Goal: Find specific page/section

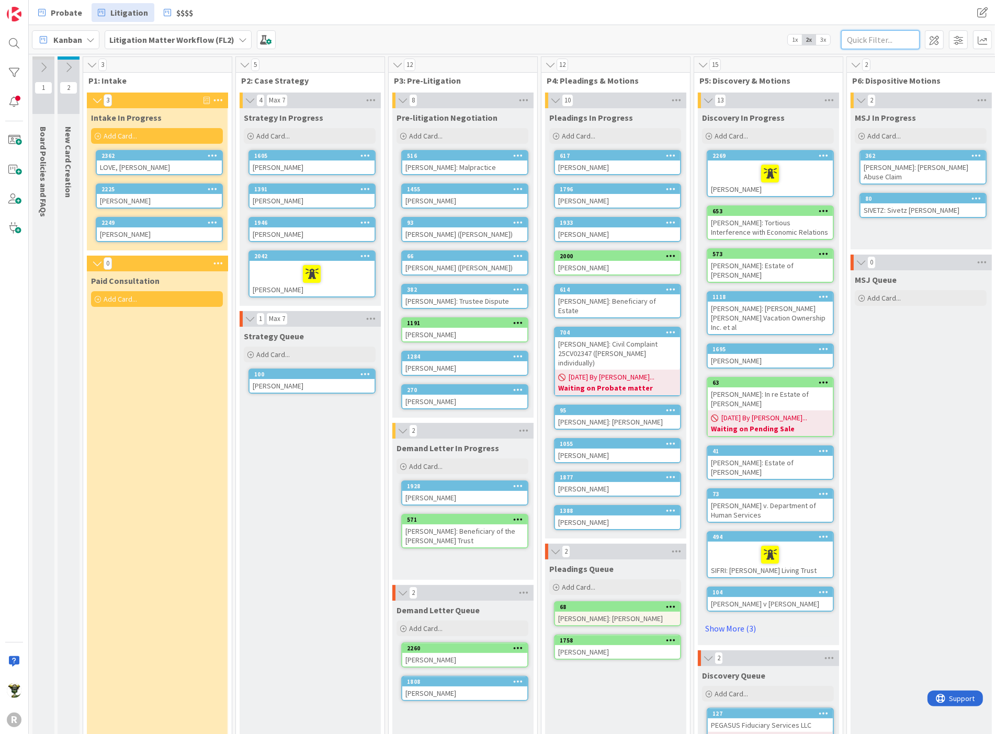
click at [853, 41] on input "text" at bounding box center [880, 39] width 78 height 19
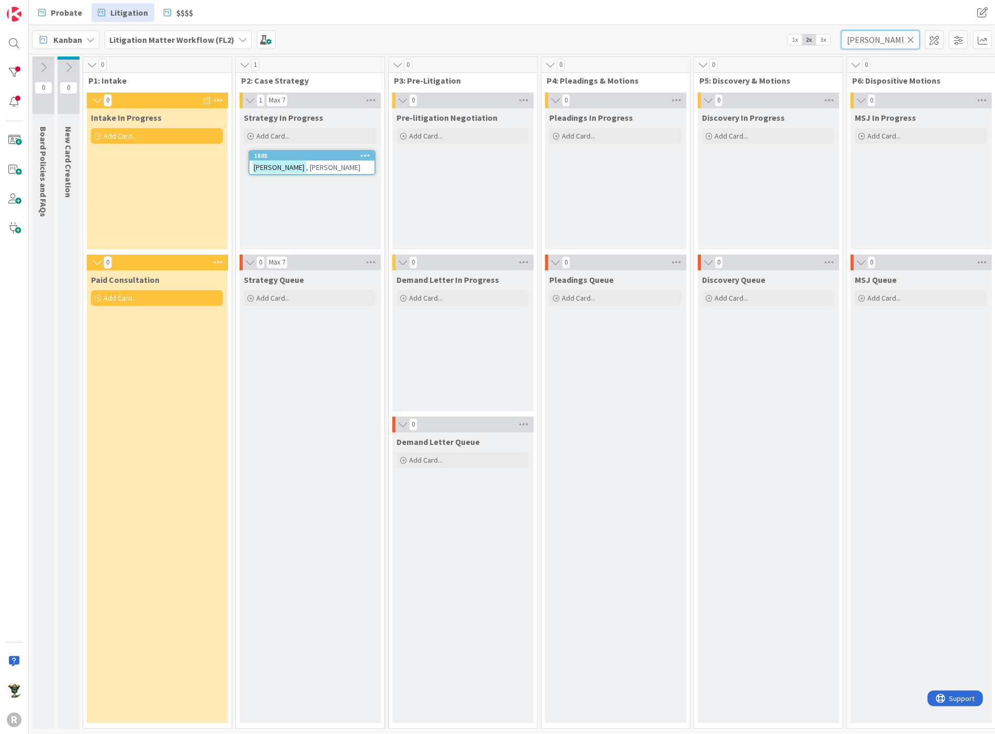
type input "[PERSON_NAME]"
click at [329, 161] on div "[PERSON_NAME]" at bounding box center [312, 168] width 125 height 14
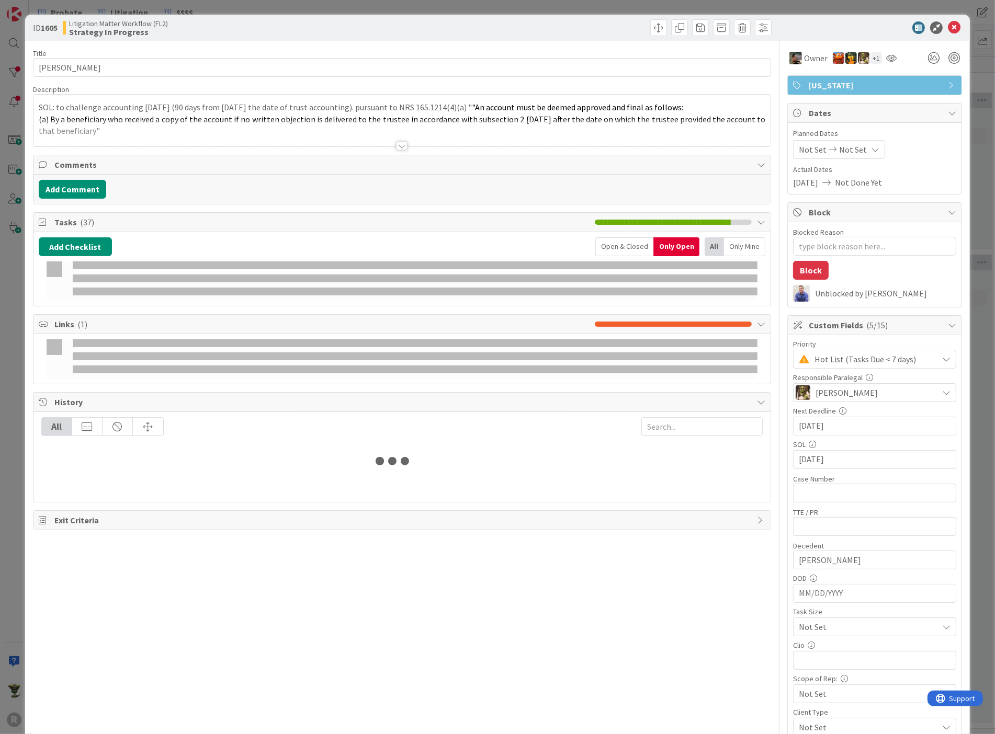
type textarea "x"
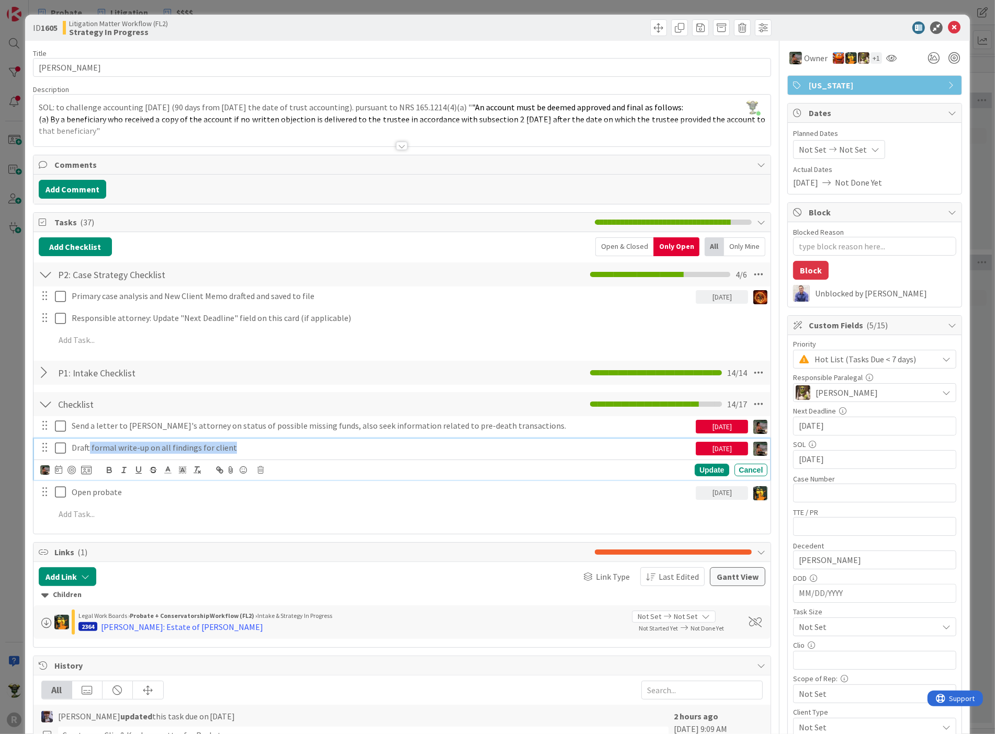
drag, startPoint x: 88, startPoint y: 446, endPoint x: 239, endPoint y: 447, distance: 150.6
click at [239, 447] on p "Draft formal write-up on all findings for client" at bounding box center [382, 448] width 620 height 12
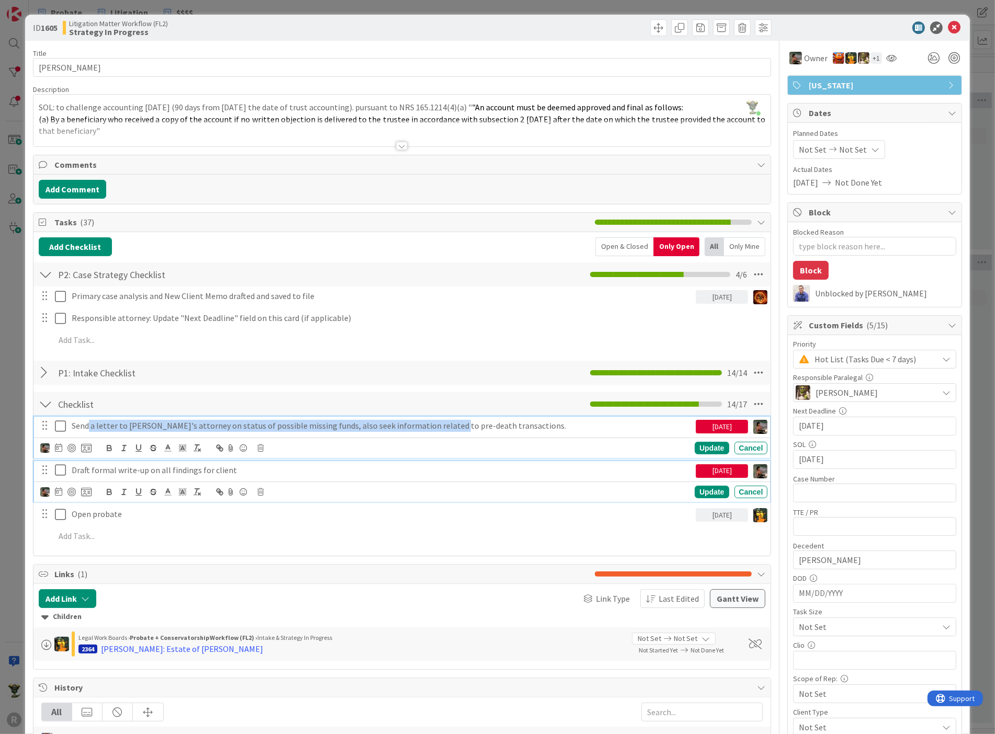
drag, startPoint x: 86, startPoint y: 424, endPoint x: 437, endPoint y: 428, distance: 351.0
click at [437, 428] on p "Send a letter to [PERSON_NAME]'s attorney on status of possible missing funds, …" at bounding box center [382, 426] width 620 height 12
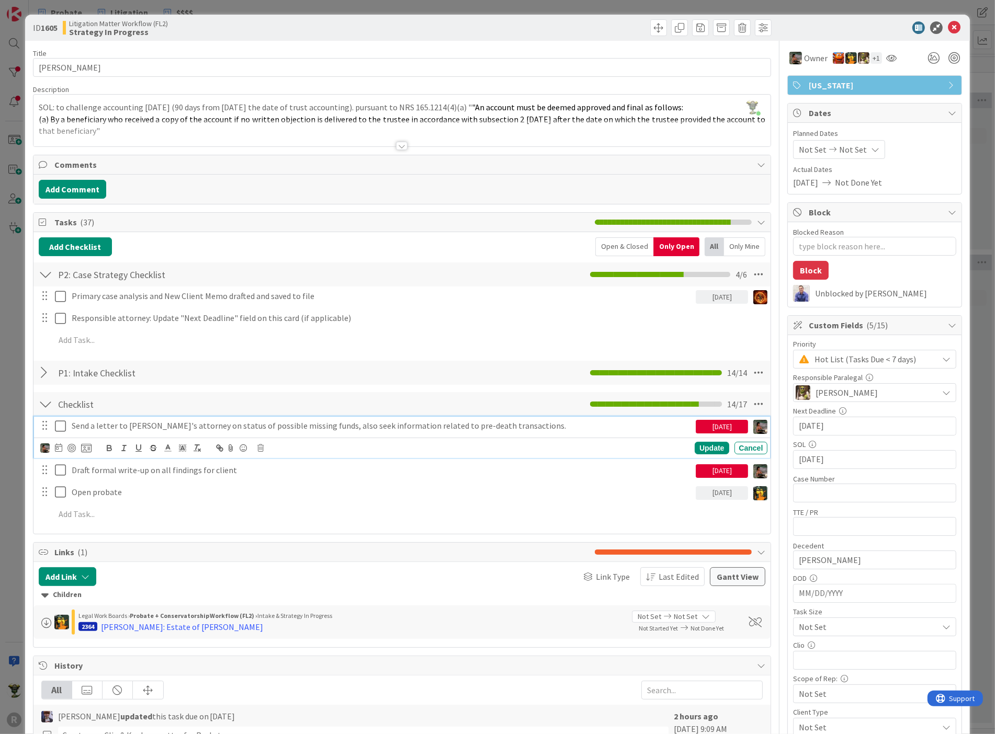
click at [460, 394] on div "Checklist Checklist Name 9 / 64 Checklist 14 / 17" at bounding box center [402, 404] width 738 height 24
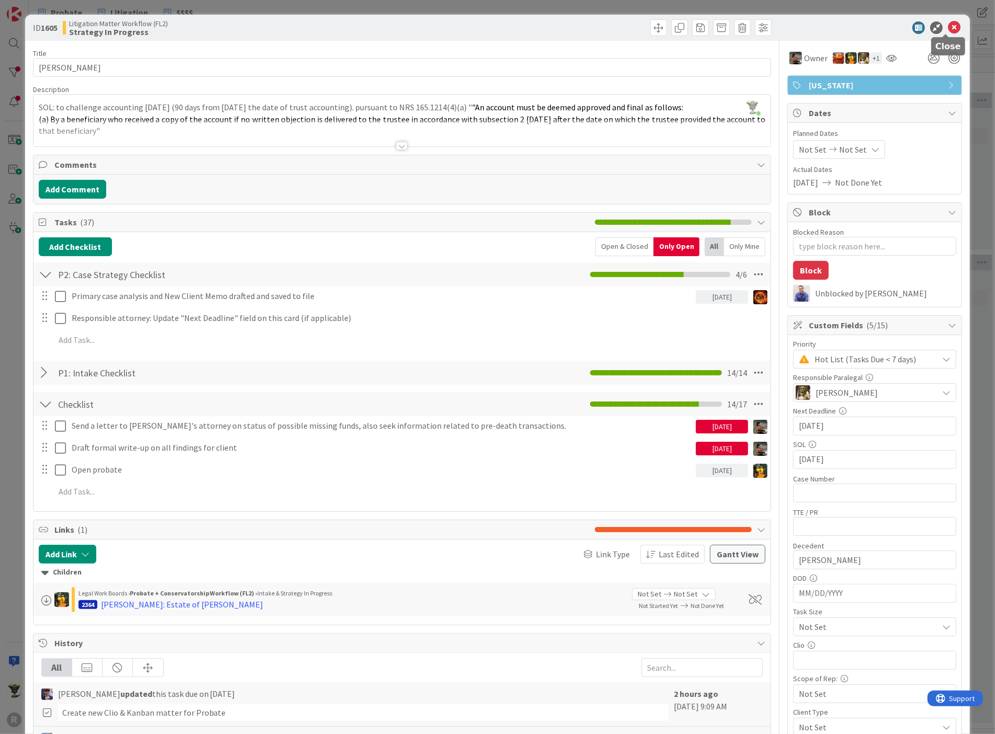
click at [949, 29] on icon at bounding box center [954, 27] width 13 height 13
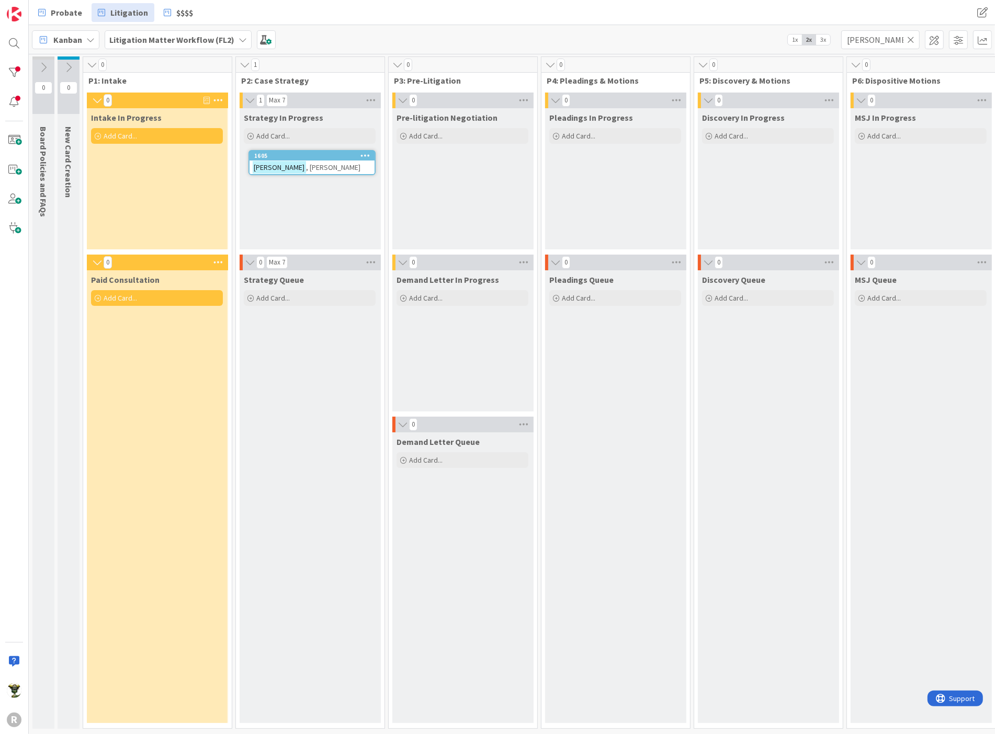
drag, startPoint x: 654, startPoint y: 6, endPoint x: 649, endPoint y: 9, distance: 6.6
click at [654, 6] on div "Probate Litigation $$$$ Probate Litigation $$$$" at bounding box center [512, 12] width 966 height 25
